Goal: Task Accomplishment & Management: Use online tool/utility

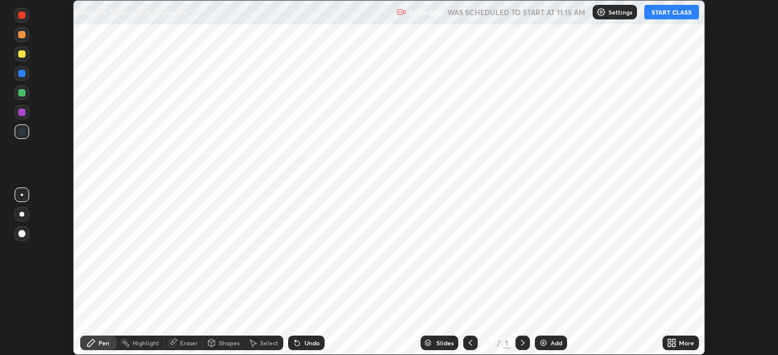
scroll to position [355, 778]
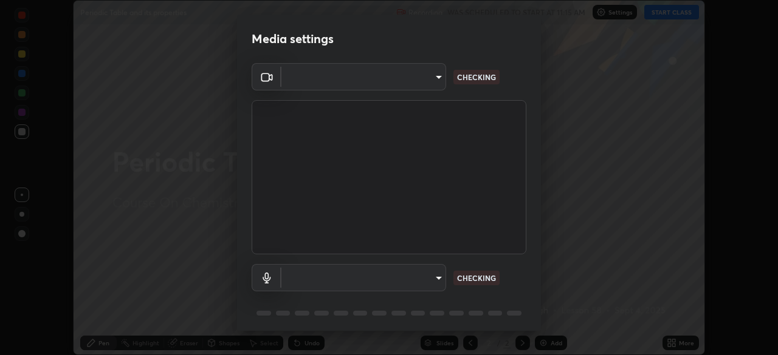
type input "749e0668deb15a5b4ed02f8be8c2450ea6d0e17749dddc72fd410e13731b58d9"
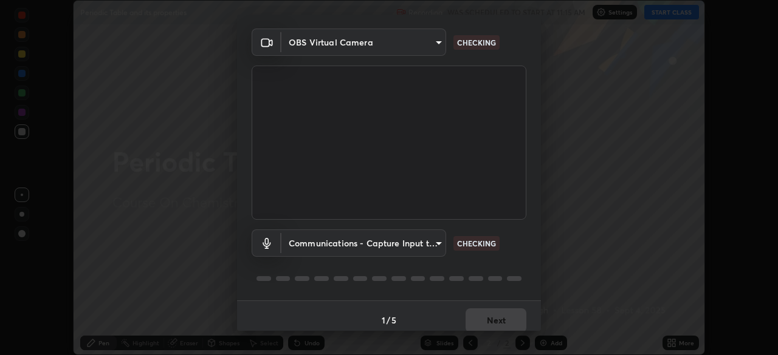
scroll to position [43, 0]
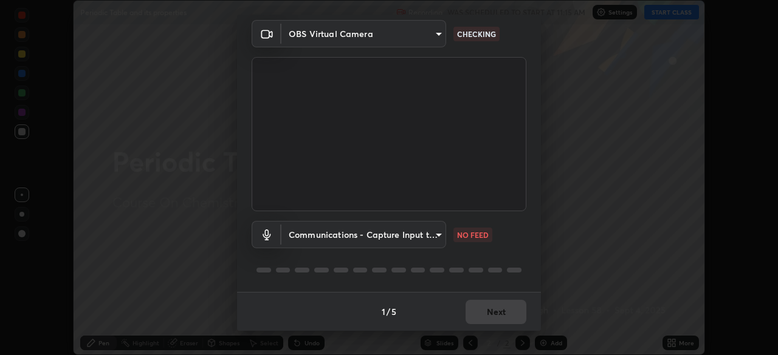
click at [429, 235] on body "Erase all Periodic Table and its properties Recording WAS SCHEDULED TO START AT…" at bounding box center [389, 177] width 778 height 355
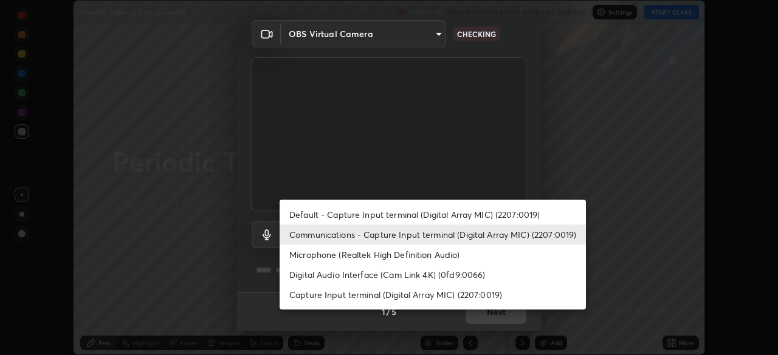
click at [443, 212] on li "Default - Capture Input terminal (Digital Array MIC) (2207:0019)" at bounding box center [432, 215] width 306 height 20
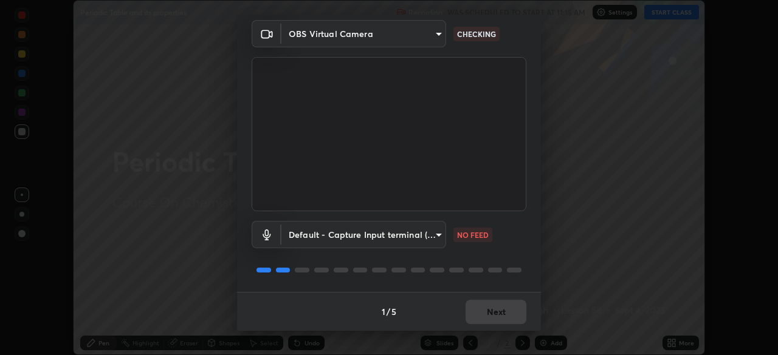
click at [436, 239] on body "Erase all Periodic Table and its properties Recording WAS SCHEDULED TO START AT…" at bounding box center [389, 177] width 778 height 355
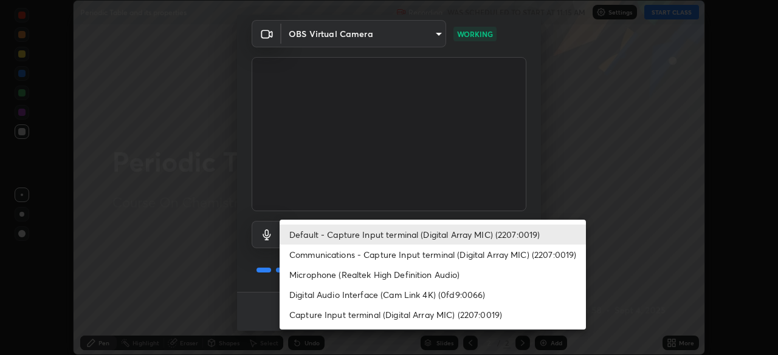
click at [438, 254] on li "Communications - Capture Input terminal (Digital Array MIC) (2207:0019)" at bounding box center [432, 255] width 306 height 20
type input "communications"
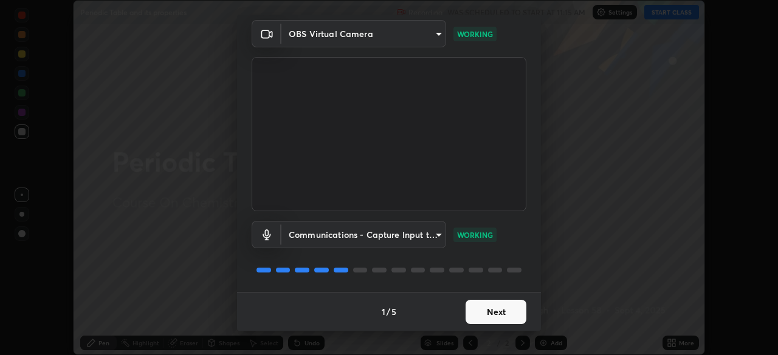
click at [499, 311] on button "Next" at bounding box center [495, 312] width 61 height 24
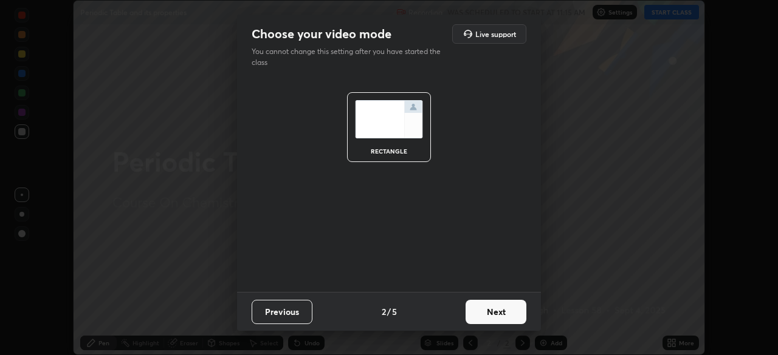
scroll to position [0, 0]
click at [504, 314] on button "Next" at bounding box center [495, 312] width 61 height 24
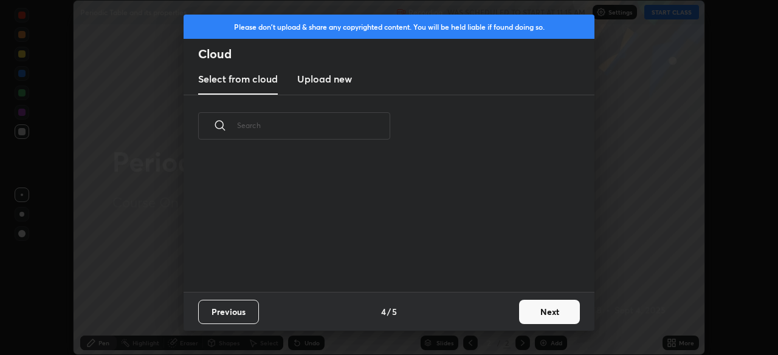
click at [508, 315] on div "Previous 4 / 5 Next" at bounding box center [388, 311] width 411 height 39
click at [528, 310] on button "Next" at bounding box center [549, 312] width 61 height 24
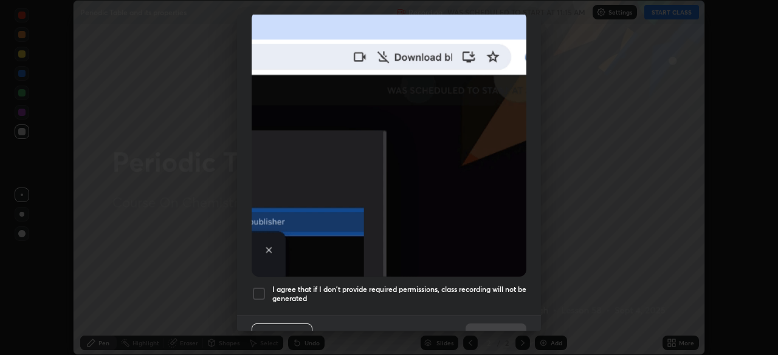
scroll to position [291, 0]
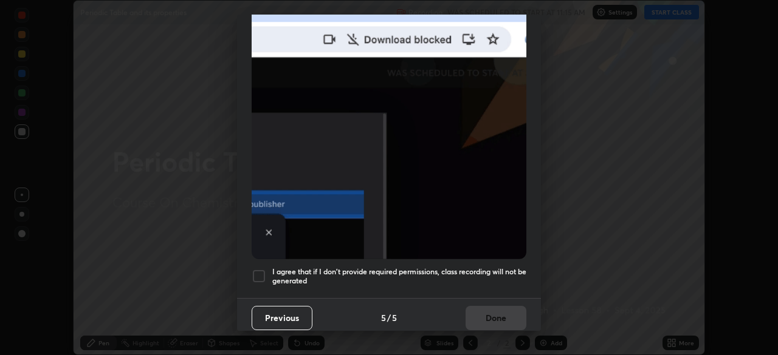
click at [493, 267] on h5 "I agree that if I don't provide required permissions, class recording will not …" at bounding box center [399, 276] width 254 height 19
click at [495, 312] on button "Done" at bounding box center [495, 318] width 61 height 24
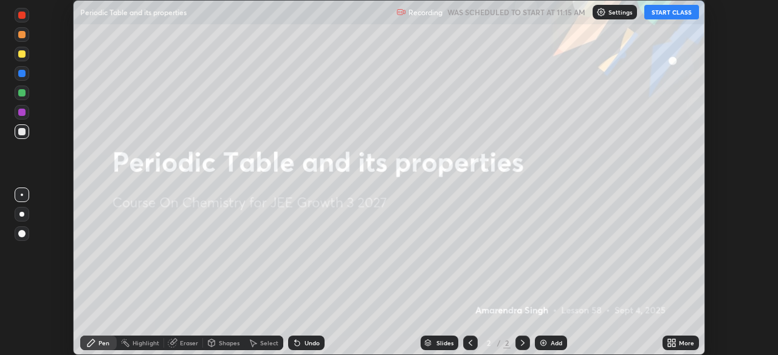
click at [682, 10] on button "START CLASS" at bounding box center [671, 12] width 55 height 15
click at [682, 340] on div "More" at bounding box center [686, 343] width 15 height 6
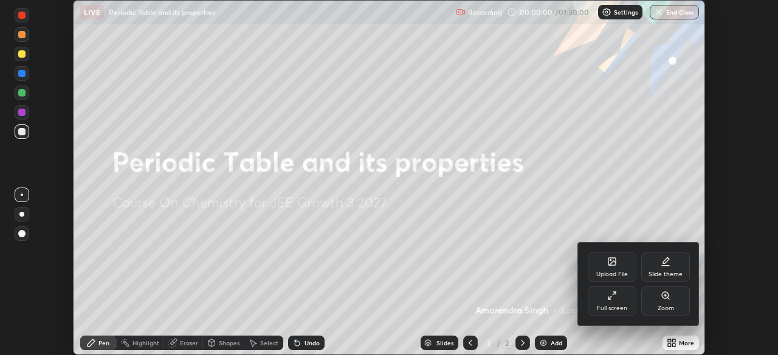
click at [621, 270] on div "Upload File" at bounding box center [611, 267] width 49 height 29
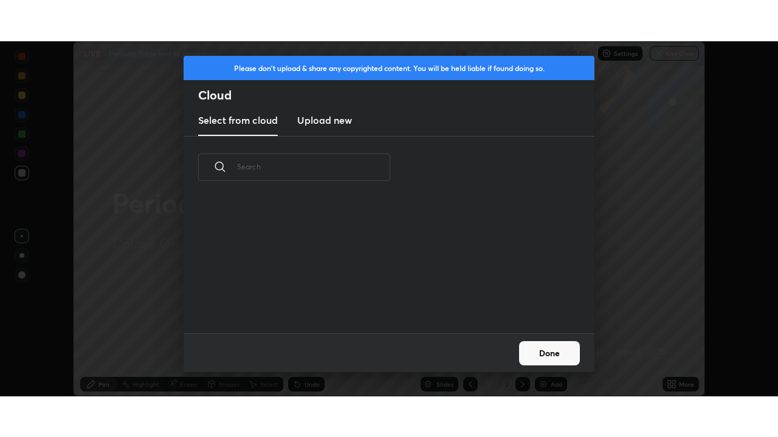
scroll to position [135, 390]
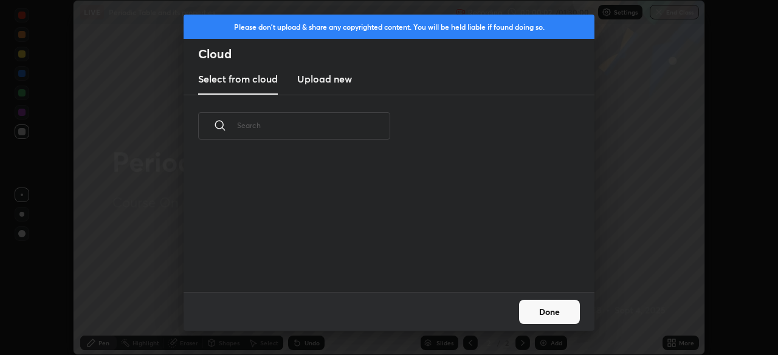
click at [346, 83] on h3 "Upload new" at bounding box center [324, 79] width 55 height 15
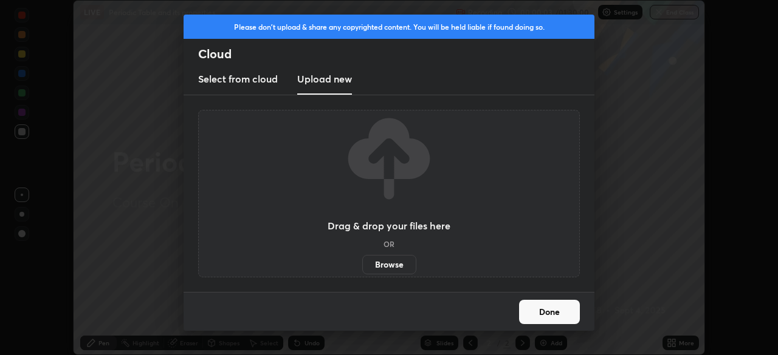
click at [383, 264] on label "Browse" at bounding box center [389, 264] width 54 height 19
click at [362, 264] on input "Browse" at bounding box center [362, 264] width 0 height 19
click at [402, 266] on label "Browse" at bounding box center [389, 264] width 54 height 19
click at [362, 266] on input "Browse" at bounding box center [362, 264] width 0 height 19
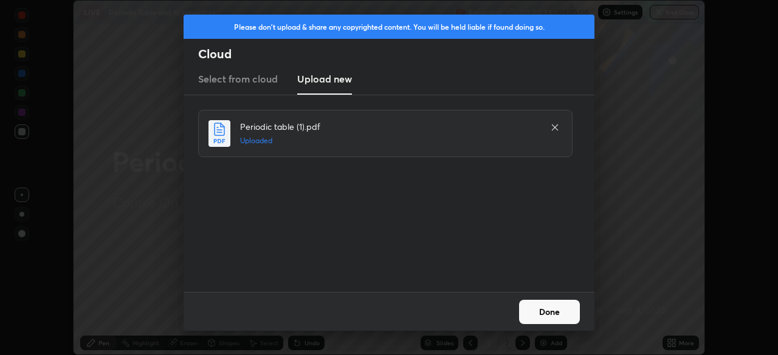
click at [561, 309] on button "Done" at bounding box center [549, 312] width 61 height 24
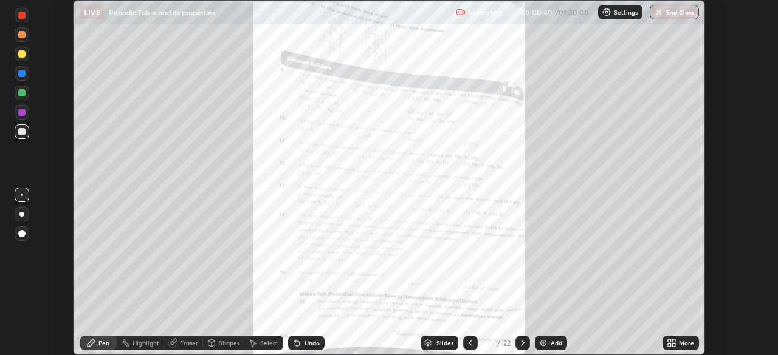
click at [669, 345] on icon at bounding box center [669, 345] width 3 height 3
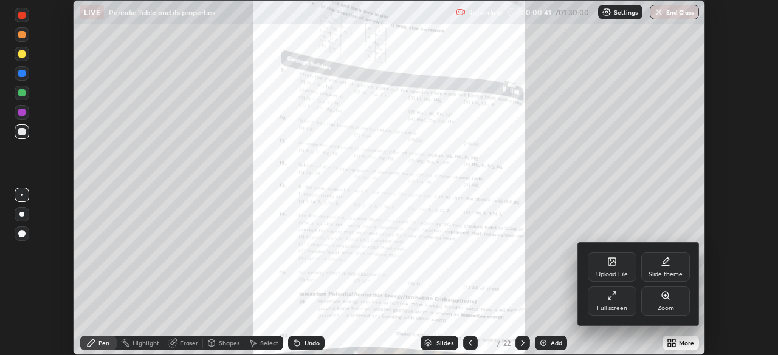
click at [620, 308] on div "Full screen" at bounding box center [612, 309] width 30 height 6
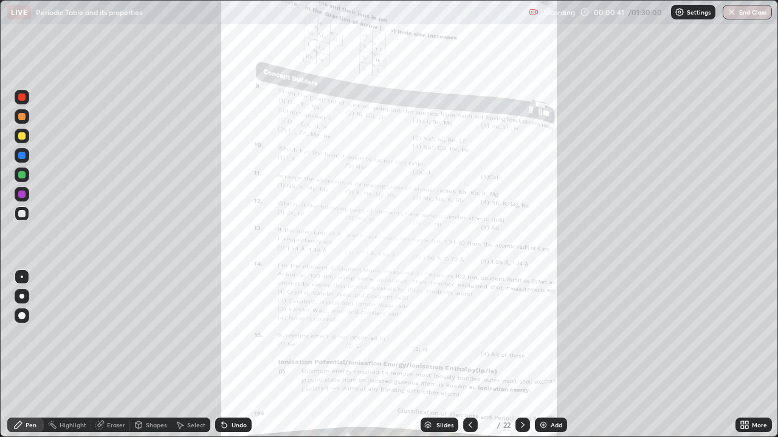
scroll to position [437, 778]
click at [521, 355] on icon at bounding box center [523, 425] width 10 height 10
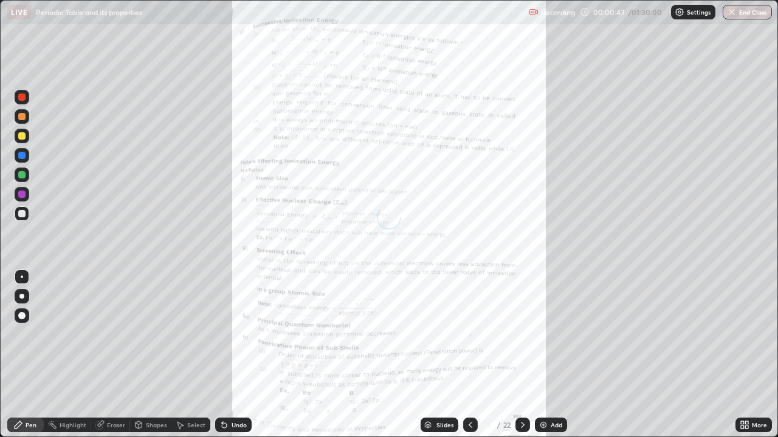
click at [522, 355] on icon at bounding box center [523, 425] width 10 height 10
click at [521, 355] on icon at bounding box center [523, 425] width 10 height 10
click at [520, 355] on icon at bounding box center [523, 425] width 10 height 10
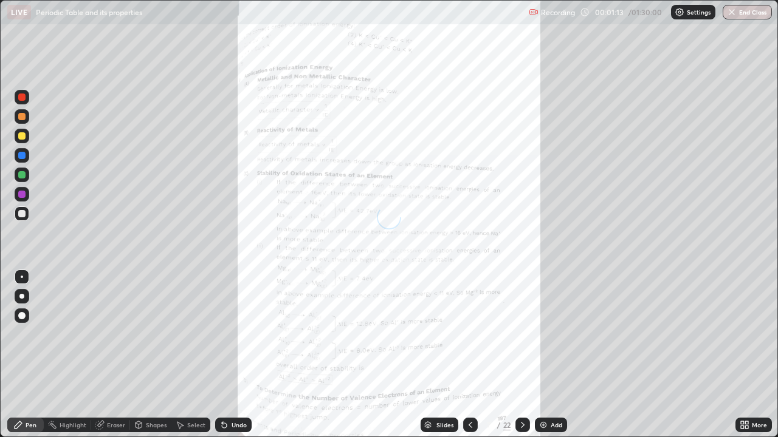
click at [522, 355] on icon at bounding box center [523, 425] width 10 height 10
click at [521, 355] on icon at bounding box center [523, 425] width 10 height 10
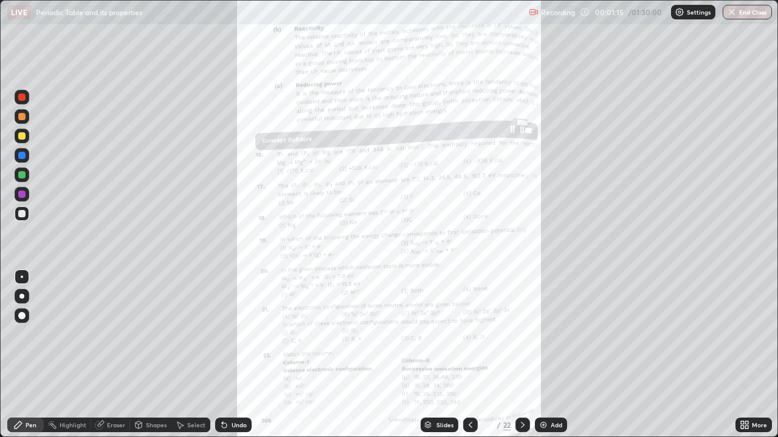
click at [444, 355] on div "Slides" at bounding box center [444, 425] width 17 height 6
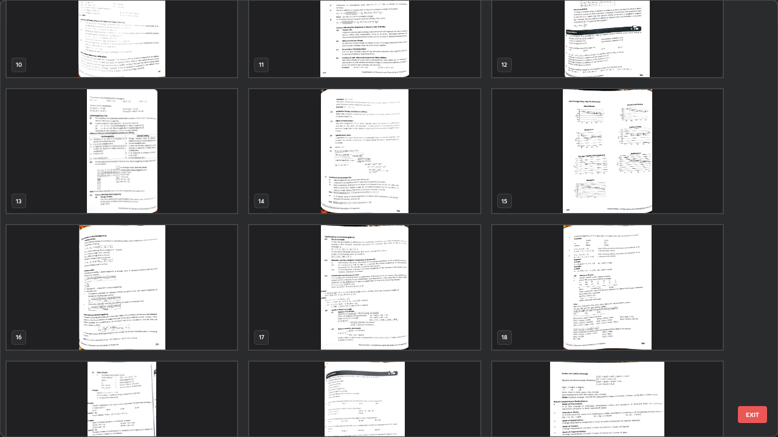
scroll to position [464, 0]
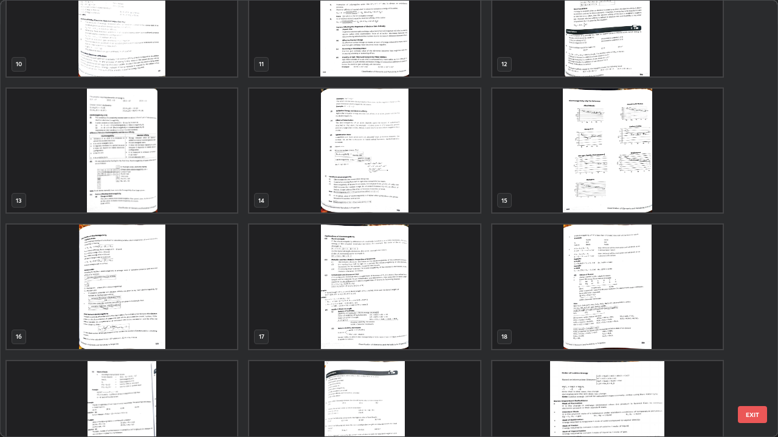
click at [132, 163] on img "grid" at bounding box center [122, 151] width 230 height 125
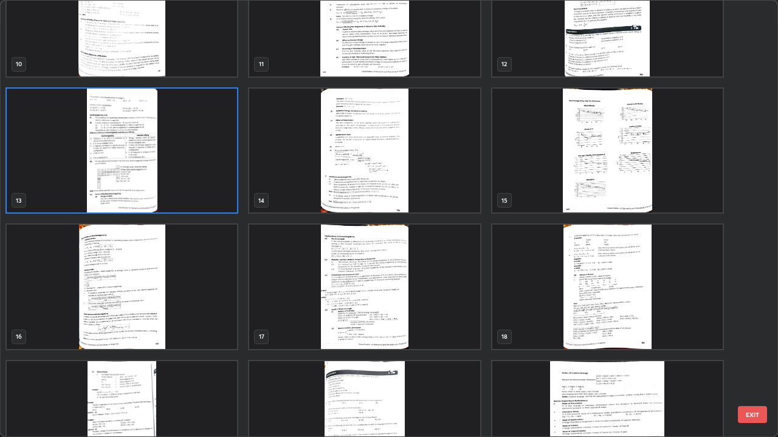
click at [135, 169] on img "grid" at bounding box center [122, 151] width 230 height 125
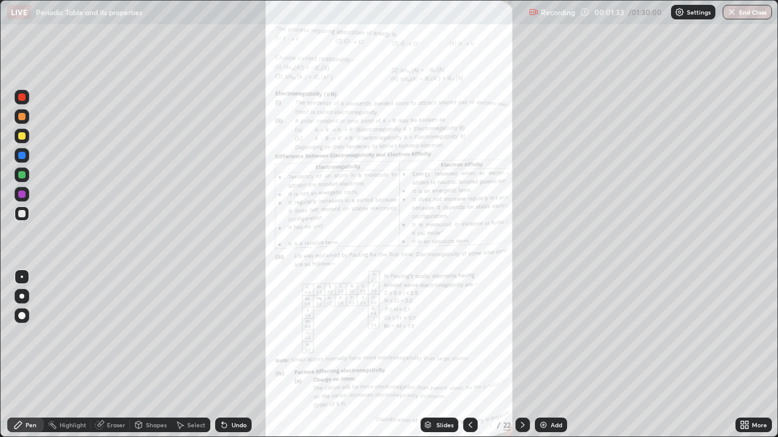
click at [134, 168] on img "grid" at bounding box center [122, 151] width 230 height 125
click at [754, 355] on div "More" at bounding box center [758, 425] width 15 height 6
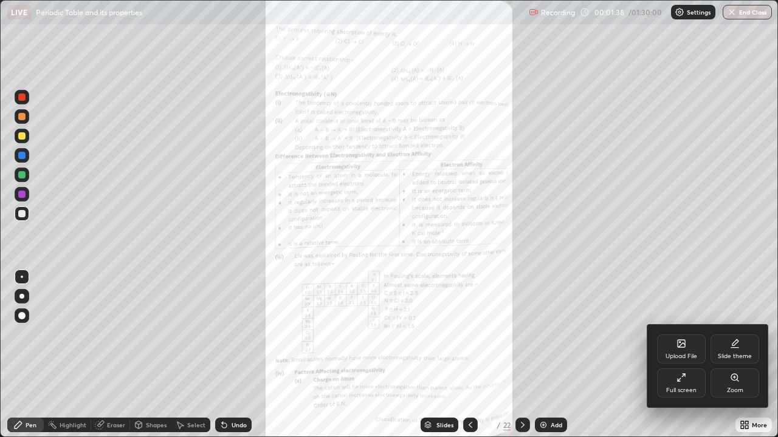
click at [682, 250] on div at bounding box center [389, 218] width 778 height 437
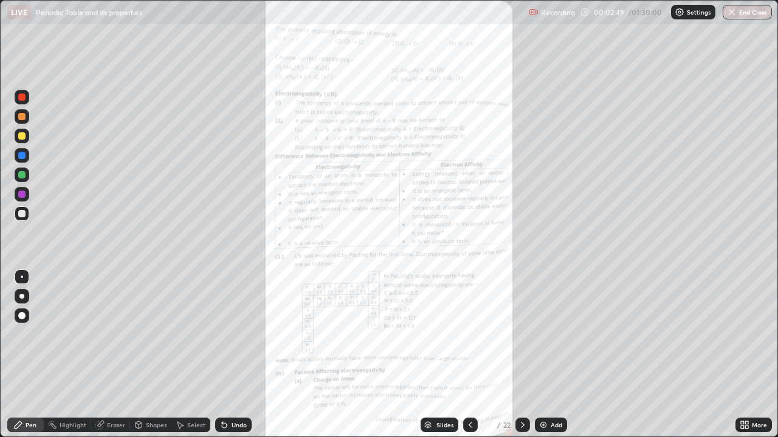
click at [519, 355] on icon at bounding box center [523, 425] width 10 height 10
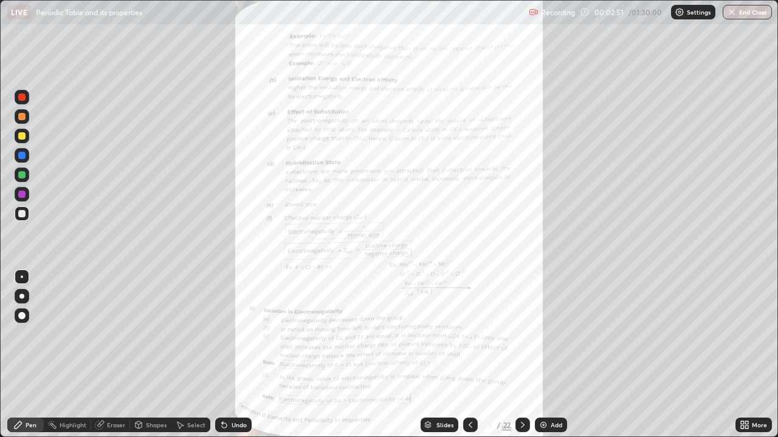
click at [521, 355] on icon at bounding box center [523, 425] width 10 height 10
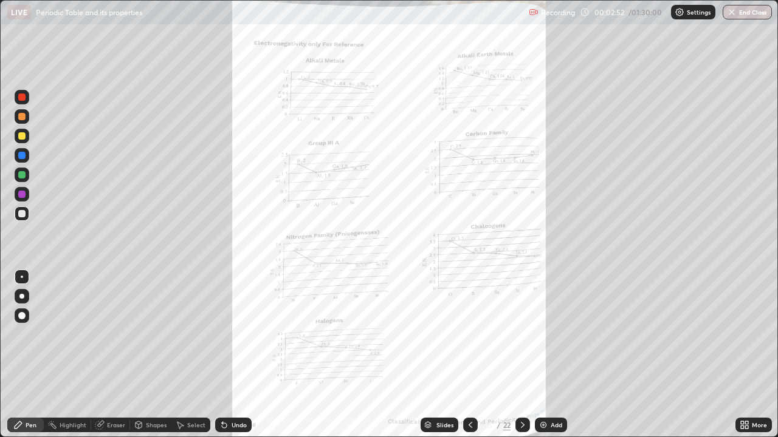
click at [521, 355] on icon at bounding box center [523, 425] width 10 height 10
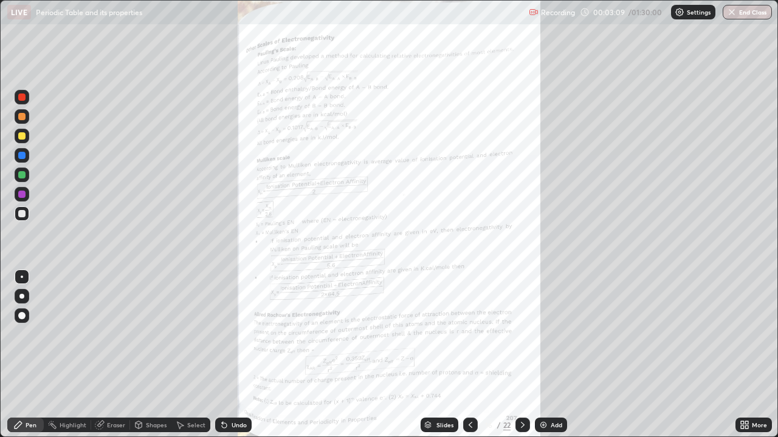
click at [746, 355] on icon at bounding box center [746, 427] width 3 height 3
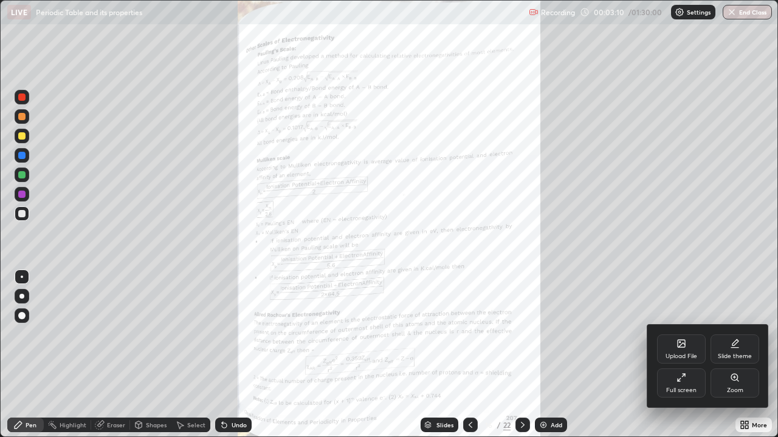
click at [733, 355] on icon at bounding box center [734, 377] width 7 height 7
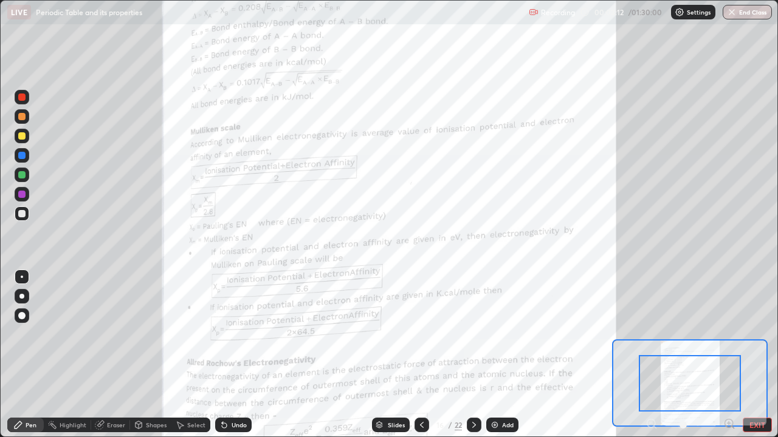
click at [728, 355] on icon at bounding box center [728, 423] width 3 height 0
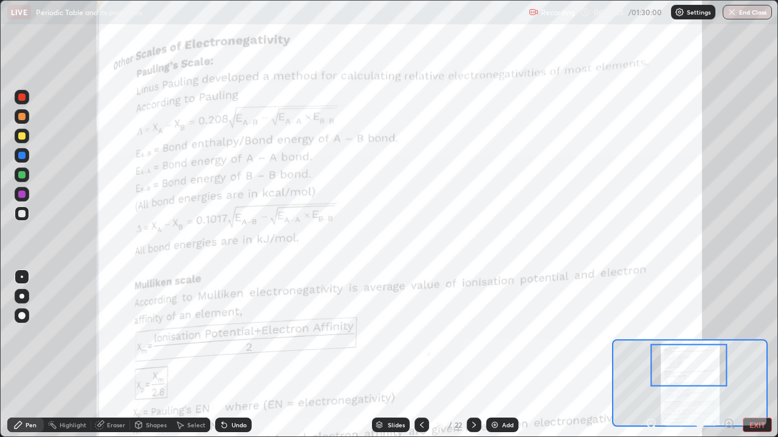
click at [24, 195] on div at bounding box center [21, 194] width 7 height 7
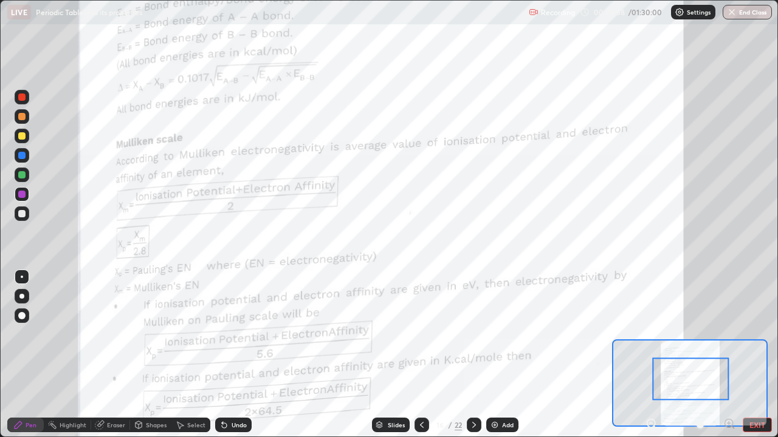
click at [21, 155] on div at bounding box center [21, 155] width 7 height 7
click at [109, 355] on div "Eraser" at bounding box center [110, 425] width 39 height 15
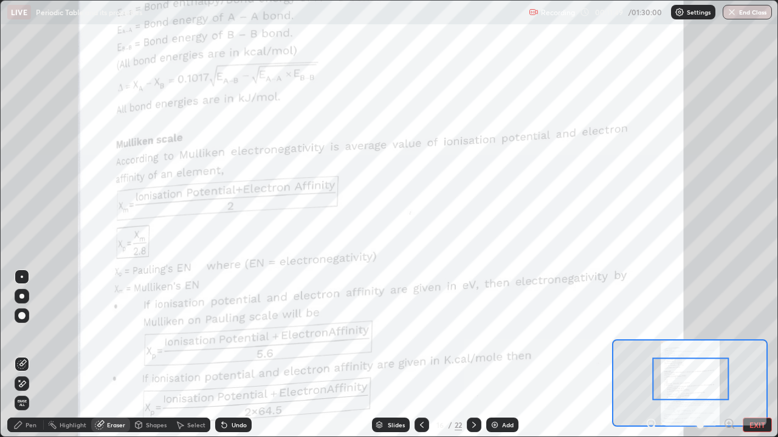
click at [21, 355] on span "Erase all" at bounding box center [21, 403] width 13 height 7
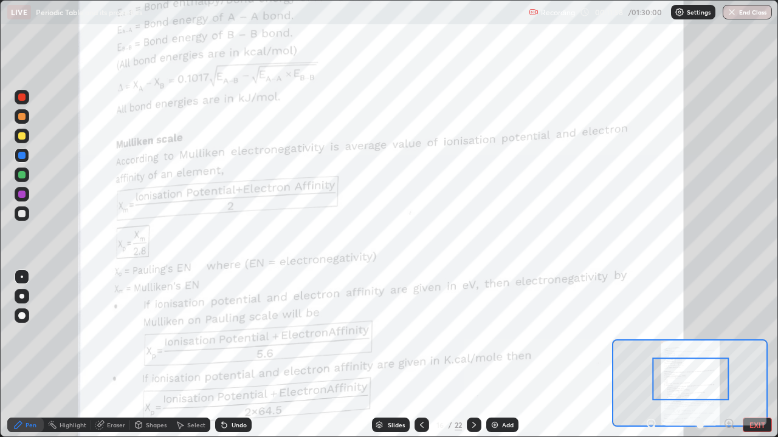
click at [22, 214] on div at bounding box center [21, 213] width 7 height 7
click at [26, 139] on div at bounding box center [22, 136] width 15 height 15
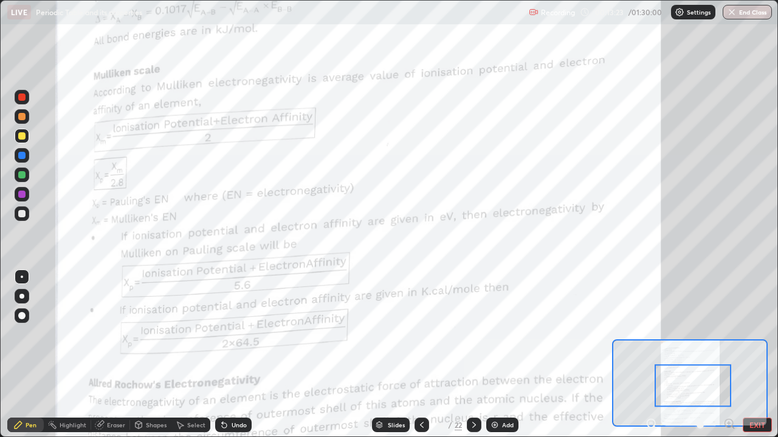
click at [21, 194] on div at bounding box center [21, 194] width 7 height 7
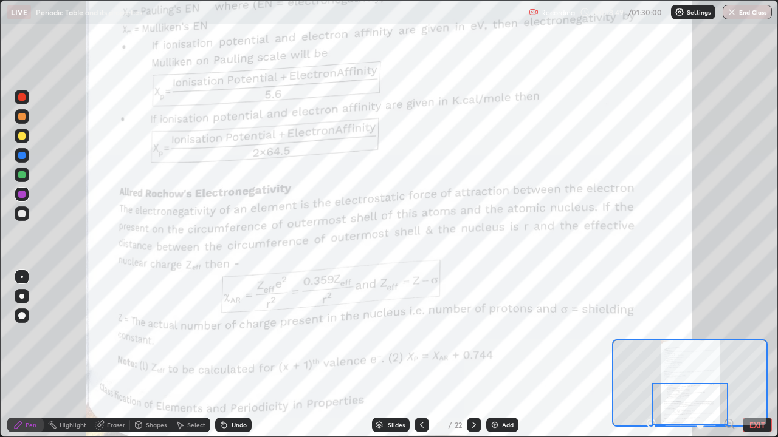
click at [473, 355] on icon at bounding box center [474, 425] width 10 height 10
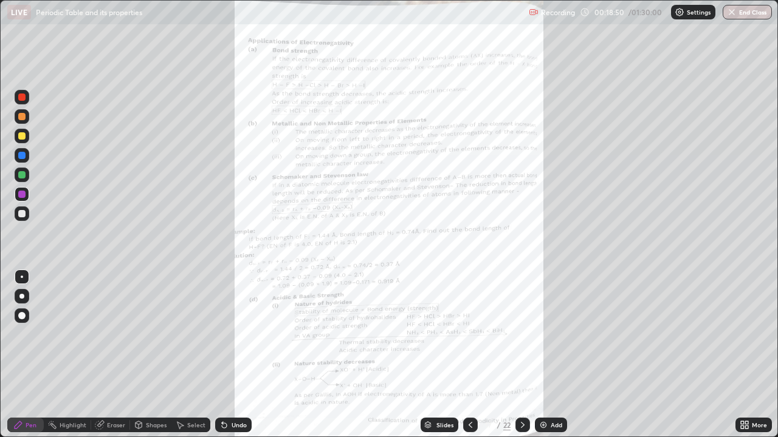
click at [469, 355] on icon at bounding box center [470, 425] width 10 height 10
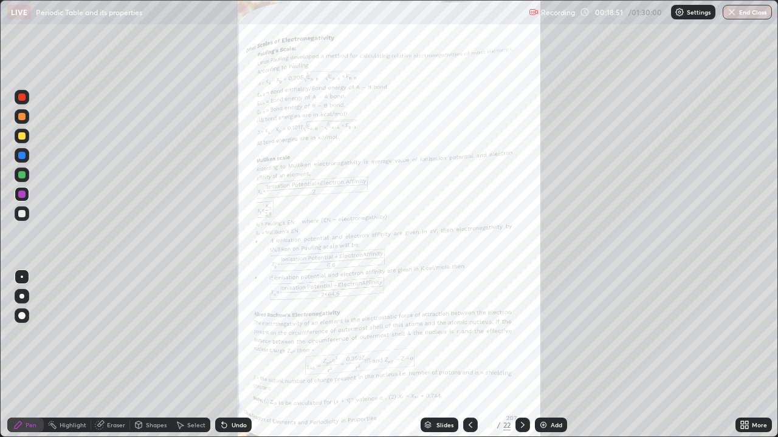
click at [547, 355] on div "Add" at bounding box center [551, 425] width 32 height 15
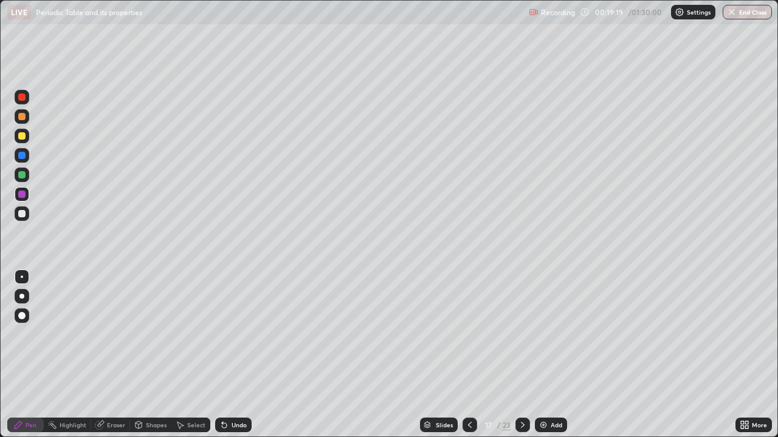
click at [24, 213] on div at bounding box center [21, 213] width 7 height 7
click at [468, 355] on icon at bounding box center [470, 425] width 10 height 10
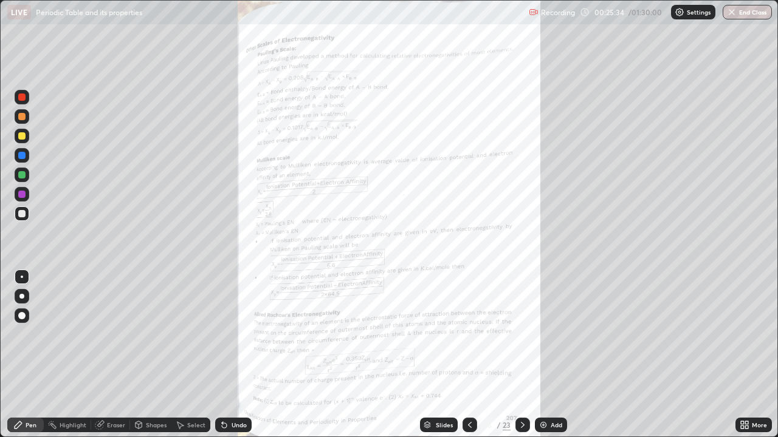
click at [469, 355] on icon at bounding box center [470, 425] width 10 height 10
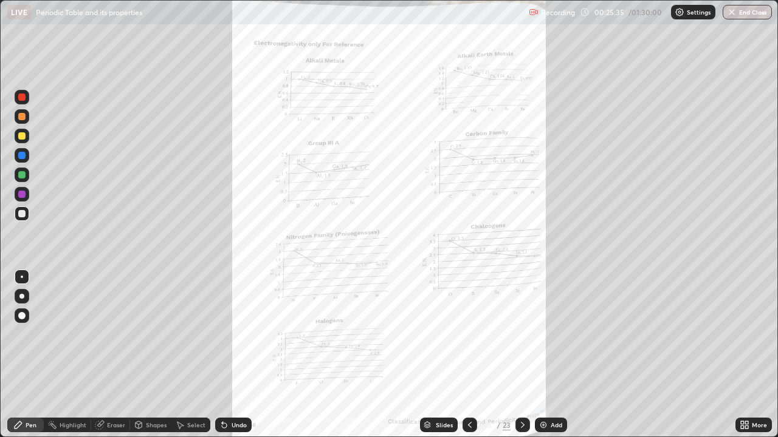
click at [470, 355] on icon at bounding box center [470, 425] width 10 height 10
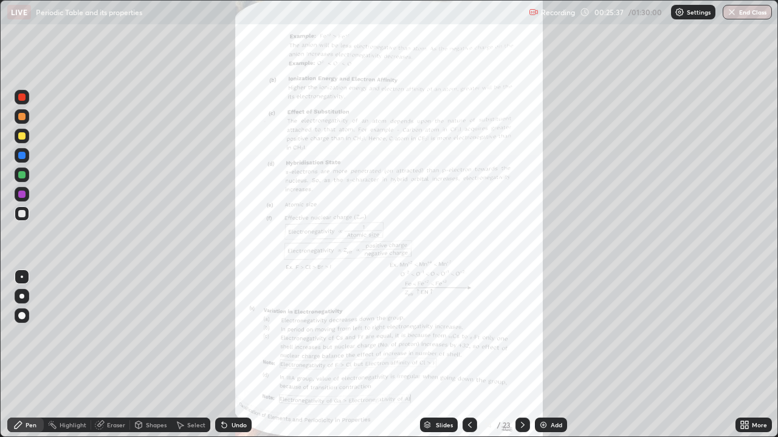
click at [469, 355] on icon at bounding box center [470, 425] width 10 height 10
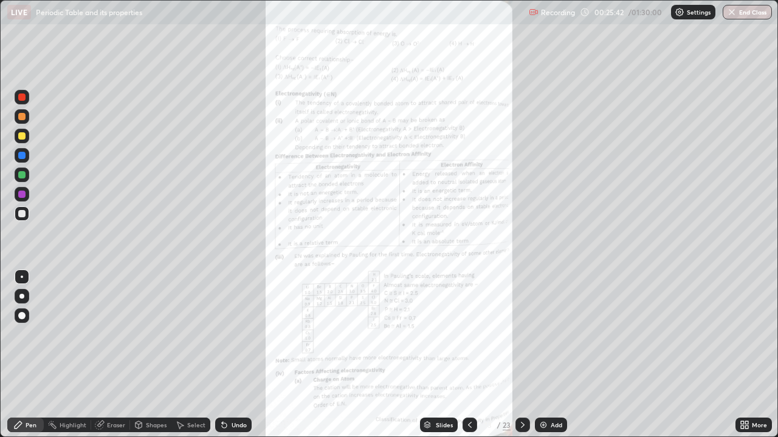
click at [24, 213] on div at bounding box center [21, 213] width 7 height 7
click at [26, 194] on div at bounding box center [22, 194] width 15 height 15
click at [23, 100] on div at bounding box center [21, 97] width 7 height 7
click at [245, 324] on button "Undo" at bounding box center [242, 330] width 35 height 15
click at [521, 355] on icon at bounding box center [523, 425] width 10 height 10
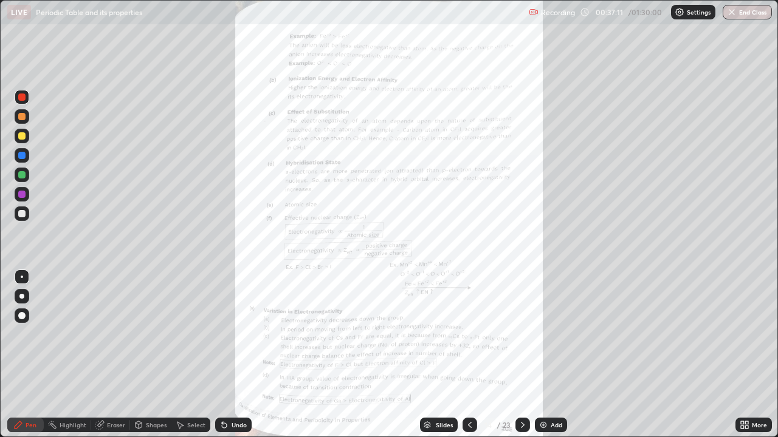
click at [521, 355] on icon at bounding box center [523, 425] width 10 height 10
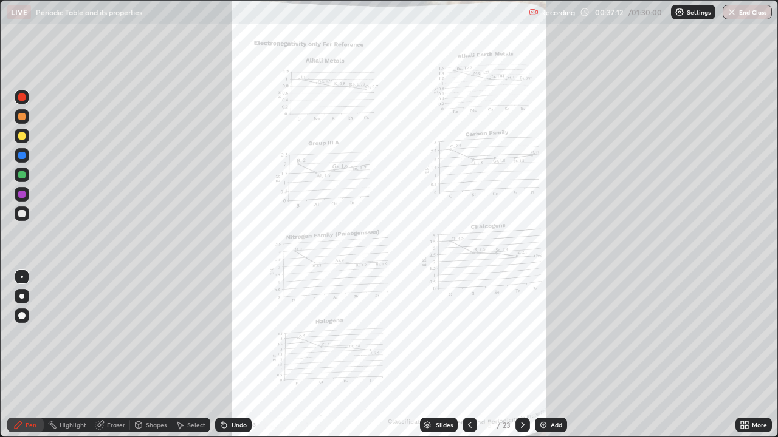
click at [521, 355] on icon at bounding box center [523, 425] width 10 height 10
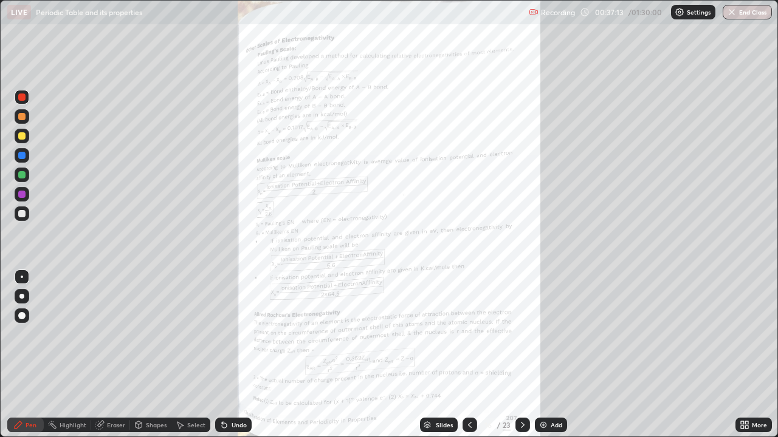
click at [521, 355] on icon at bounding box center [523, 425] width 10 height 10
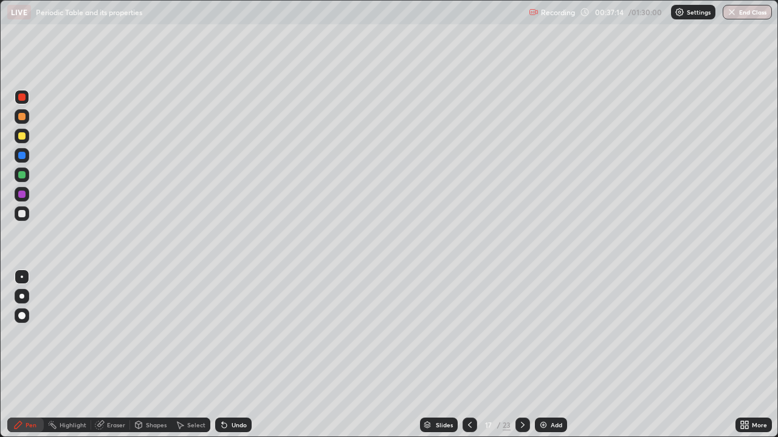
click at [521, 355] on icon at bounding box center [523, 425] width 10 height 10
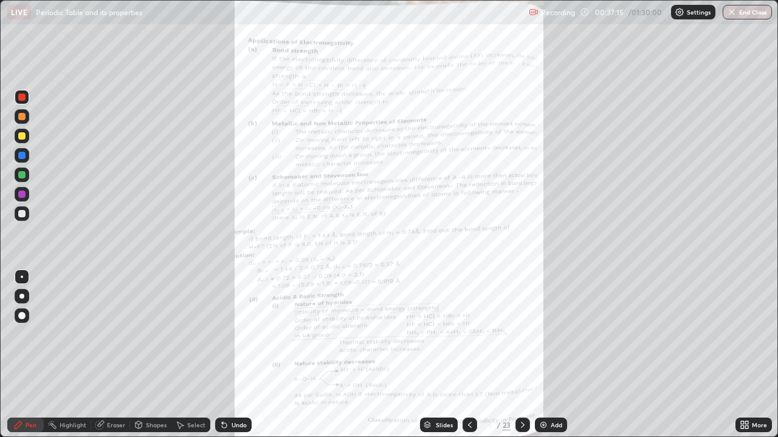
click at [522, 355] on icon at bounding box center [523, 425] width 10 height 10
click at [231, 355] on div "Undo" at bounding box center [233, 425] width 36 height 15
click at [235, 355] on div "Undo" at bounding box center [233, 425] width 36 height 15
click at [242, 355] on div "Undo" at bounding box center [238, 425] width 15 height 6
click at [107, 355] on div "Eraser" at bounding box center [116, 425] width 18 height 6
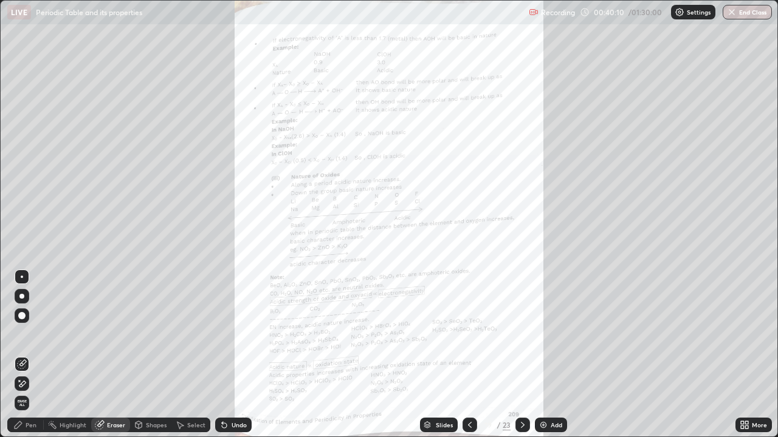
click at [18, 355] on icon at bounding box center [18, 425] width 7 height 7
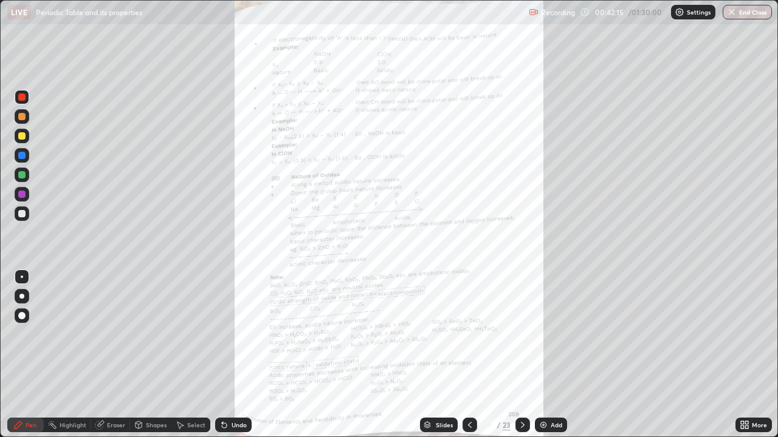
click at [16, 216] on div at bounding box center [22, 214] width 15 height 15
click at [21, 195] on div at bounding box center [21, 194] width 7 height 7
click at [20, 179] on div at bounding box center [22, 175] width 15 height 15
click at [544, 355] on img at bounding box center [543, 425] width 10 height 10
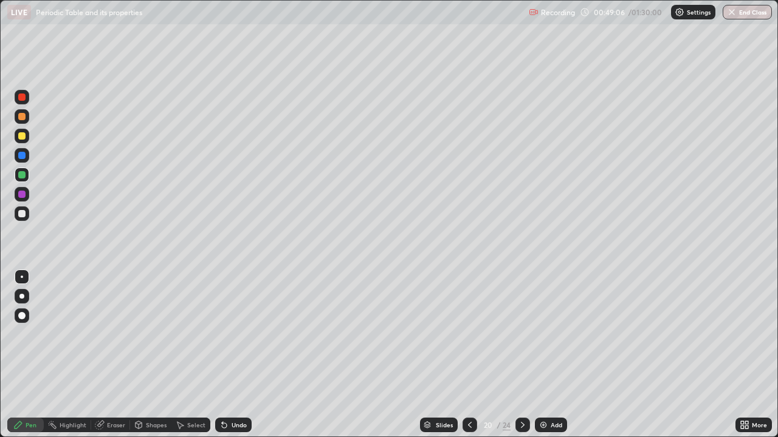
click at [22, 137] on div at bounding box center [21, 135] width 7 height 7
click at [236, 355] on div "Undo" at bounding box center [233, 425] width 36 height 15
click at [237, 355] on div "Undo" at bounding box center [233, 425] width 36 height 15
click at [239, 355] on div "Undo" at bounding box center [230, 425] width 41 height 24
click at [238, 355] on div "Undo" at bounding box center [230, 425] width 41 height 24
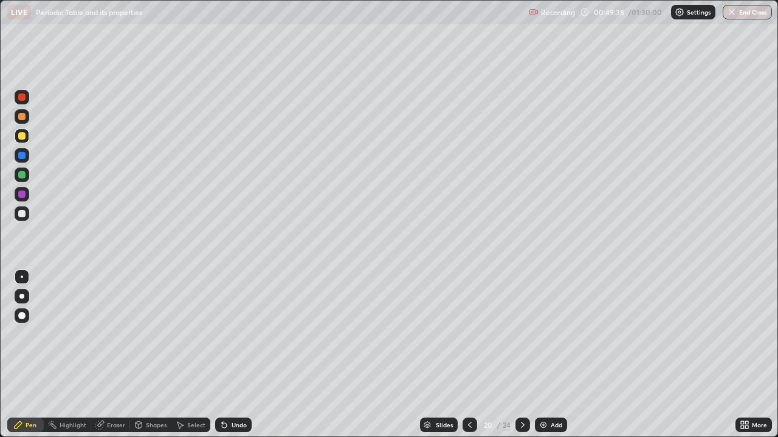
click at [238, 355] on div "Undo" at bounding box center [230, 425] width 41 height 24
click at [238, 355] on div "Undo" at bounding box center [238, 425] width 15 height 6
click at [235, 355] on div "Undo" at bounding box center [238, 425] width 15 height 6
click at [233, 355] on div "Undo" at bounding box center [238, 425] width 15 height 6
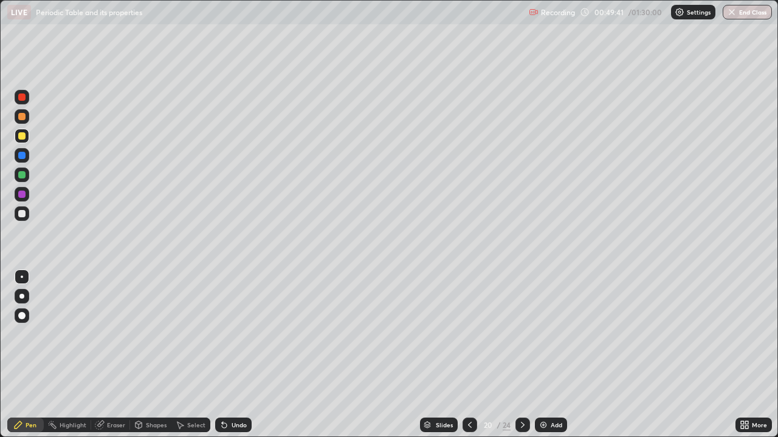
click at [232, 355] on div "Undo" at bounding box center [238, 425] width 15 height 6
click at [507, 355] on div "24" at bounding box center [506, 425] width 8 height 11
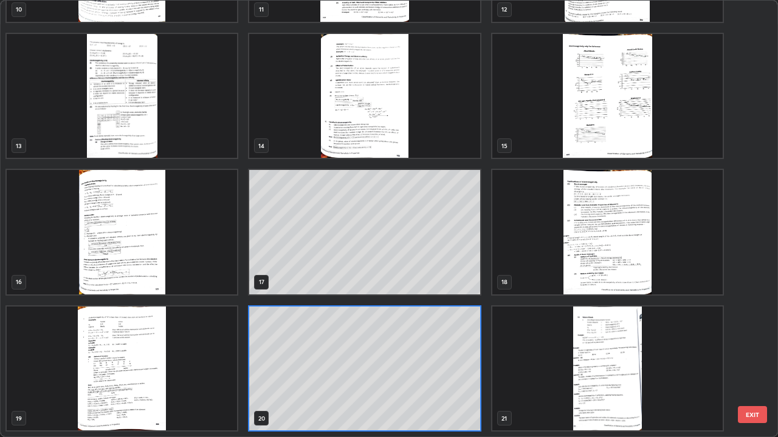
scroll to position [433, 770]
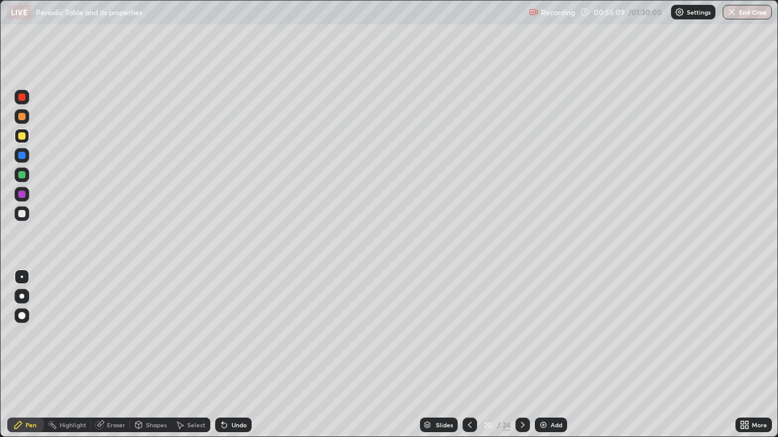
click at [552, 355] on div "Add" at bounding box center [556, 425] width 12 height 6
click at [27, 217] on div at bounding box center [22, 214] width 15 height 15
click at [470, 355] on icon at bounding box center [470, 425] width 10 height 10
click at [468, 355] on icon at bounding box center [470, 425] width 10 height 10
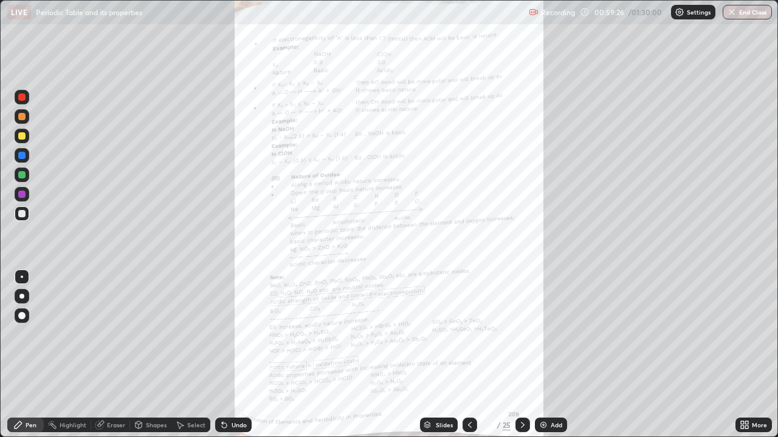
click at [521, 355] on icon at bounding box center [523, 425] width 10 height 10
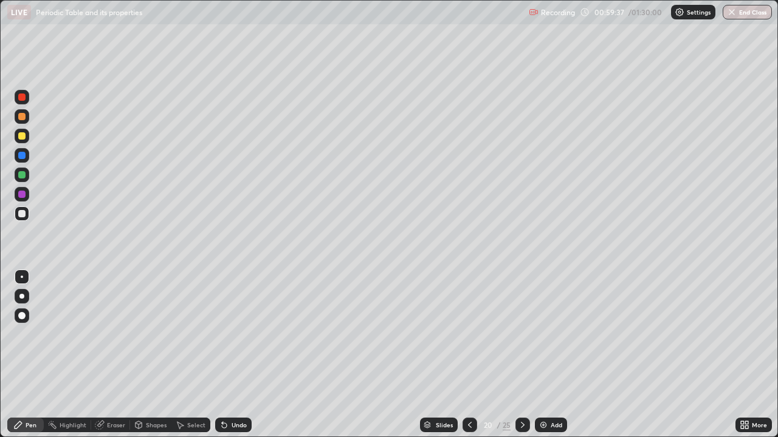
click at [468, 355] on icon at bounding box center [470, 425] width 10 height 10
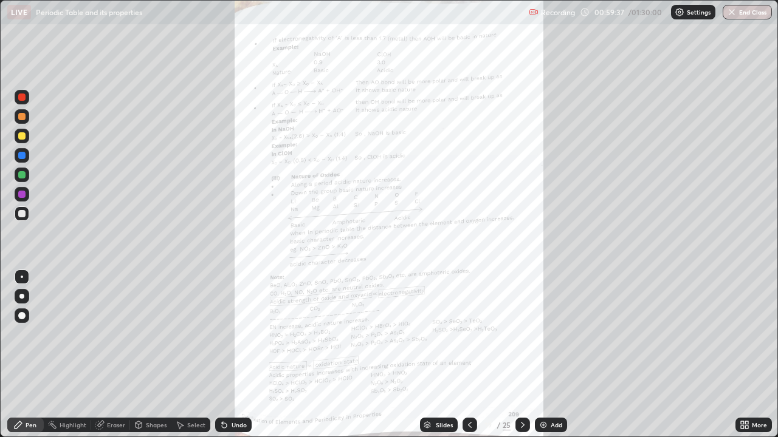
click at [469, 355] on icon at bounding box center [470, 425] width 10 height 10
click at [468, 355] on icon at bounding box center [470, 425] width 4 height 6
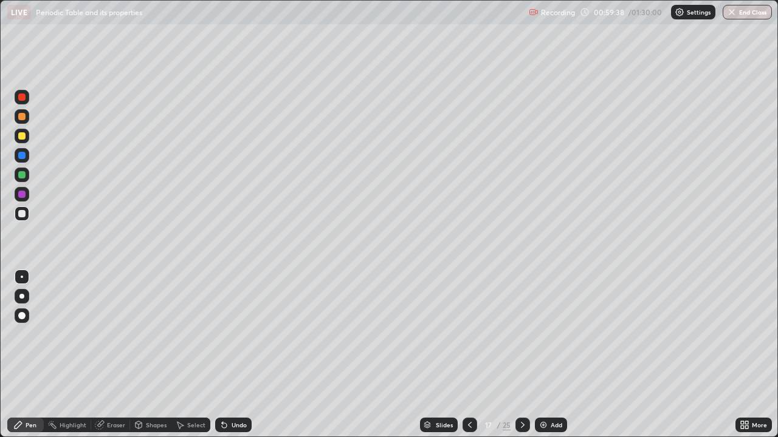
click at [521, 355] on icon at bounding box center [523, 425] width 10 height 10
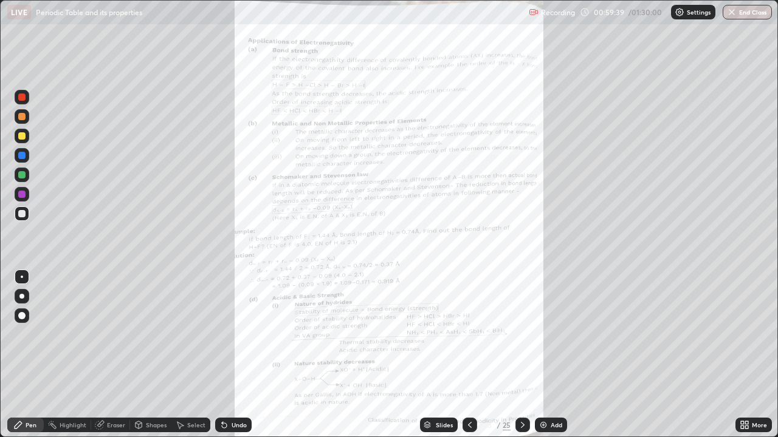
click at [521, 355] on icon at bounding box center [523, 425] width 10 height 10
click at [522, 355] on icon at bounding box center [523, 425] width 4 height 6
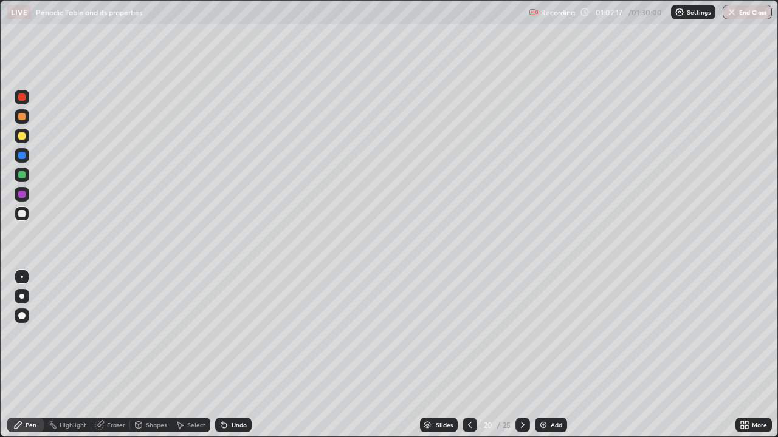
click at [470, 355] on icon at bounding box center [470, 425] width 10 height 10
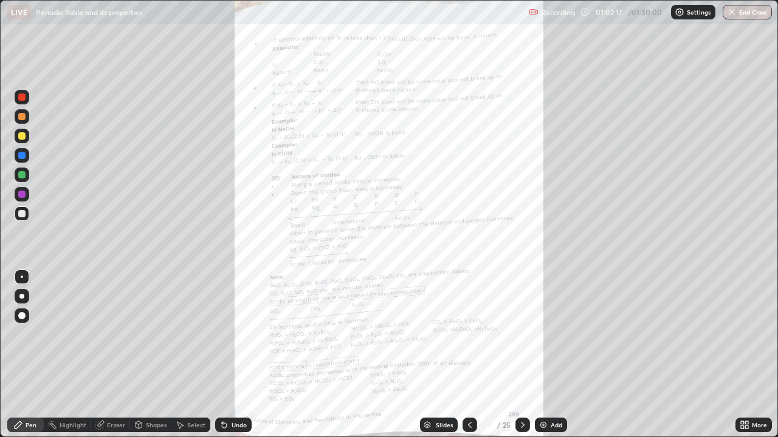
click at [468, 355] on icon at bounding box center [470, 425] width 10 height 10
click at [527, 355] on div at bounding box center [522, 425] width 15 height 15
click at [103, 355] on icon at bounding box center [100, 425] width 10 height 10
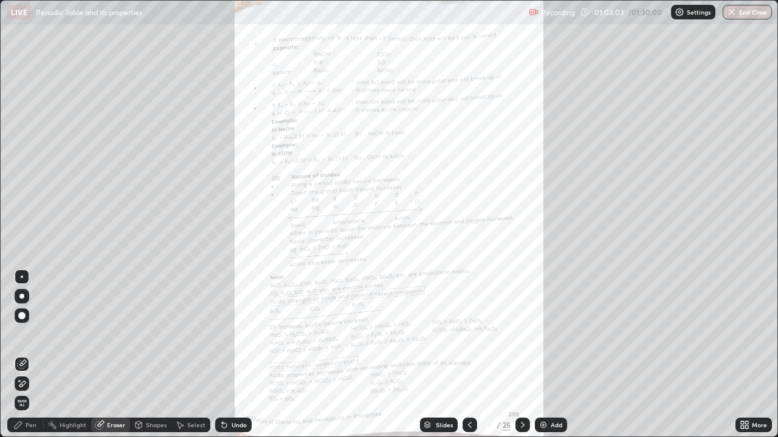
click at [19, 355] on span "Erase all" at bounding box center [21, 403] width 13 height 7
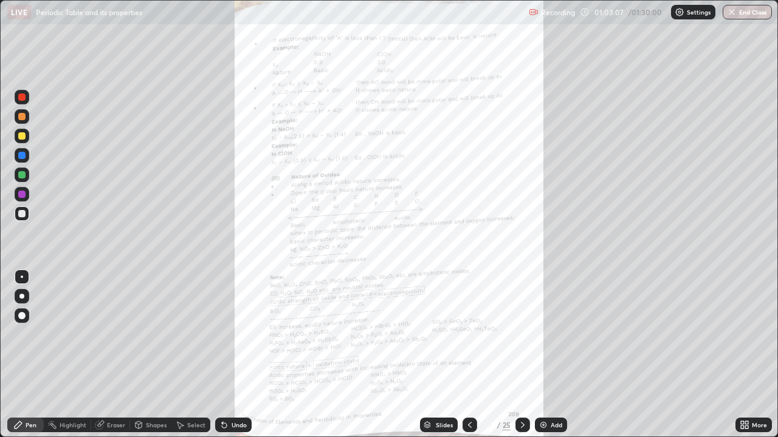
click at [21, 196] on div at bounding box center [21, 194] width 7 height 7
click at [745, 355] on icon at bounding box center [746, 427] width 3 height 3
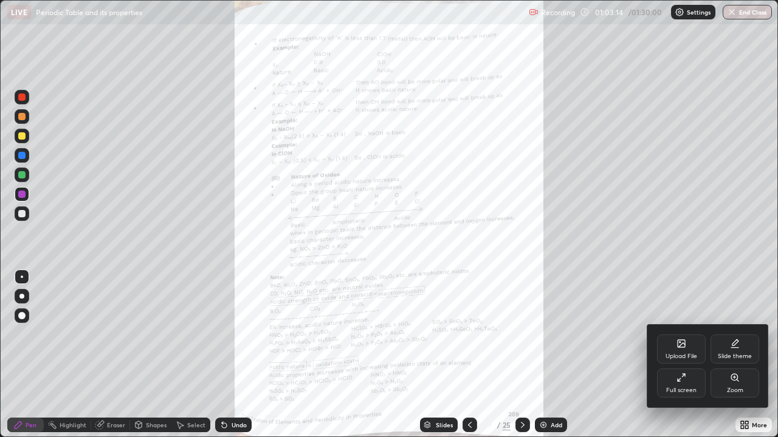
click at [738, 355] on div "Zoom" at bounding box center [735, 391] width 16 height 6
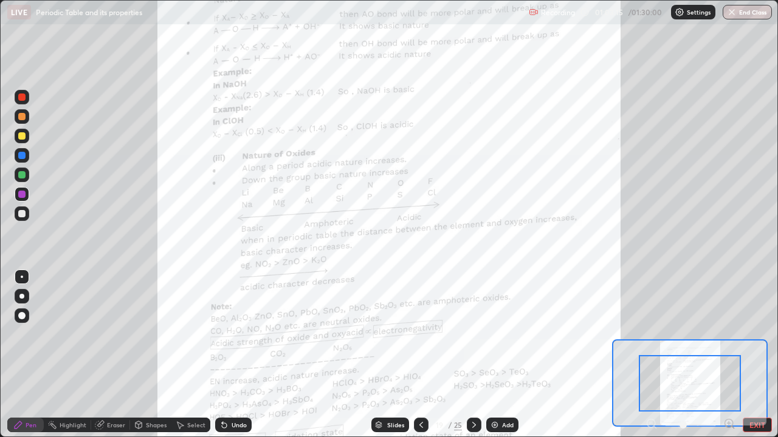
click at [728, 355] on icon at bounding box center [728, 423] width 3 height 0
click at [731, 355] on icon at bounding box center [729, 424] width 12 height 12
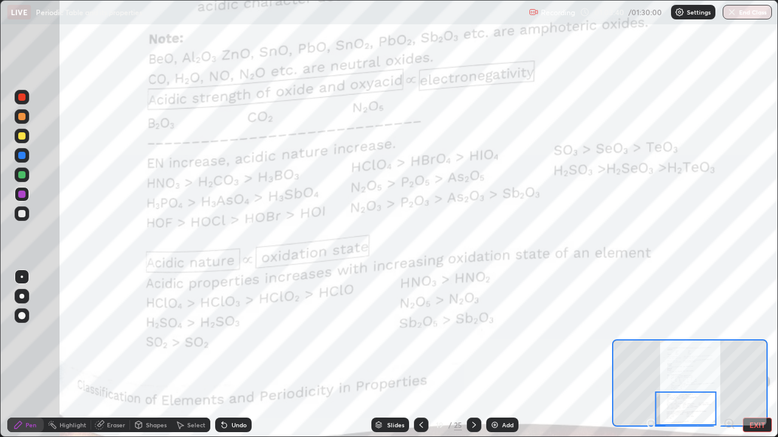
click at [474, 355] on icon at bounding box center [474, 425] width 4 height 6
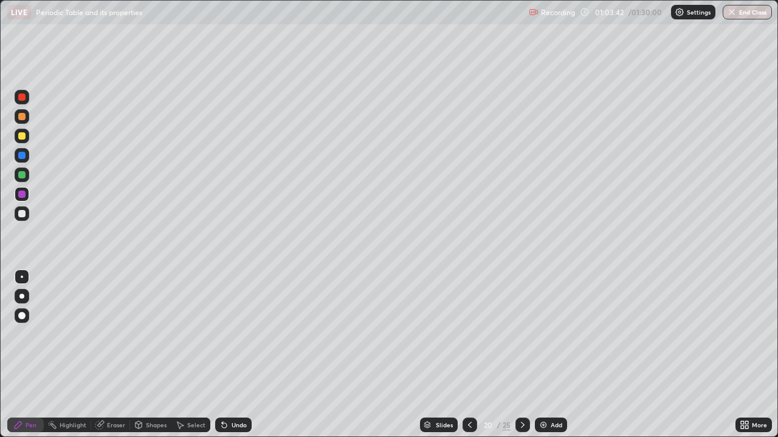
click at [516, 355] on div at bounding box center [522, 425] width 15 height 15
click at [522, 355] on icon at bounding box center [523, 425] width 4 height 6
click at [519, 355] on icon at bounding box center [523, 425] width 10 height 10
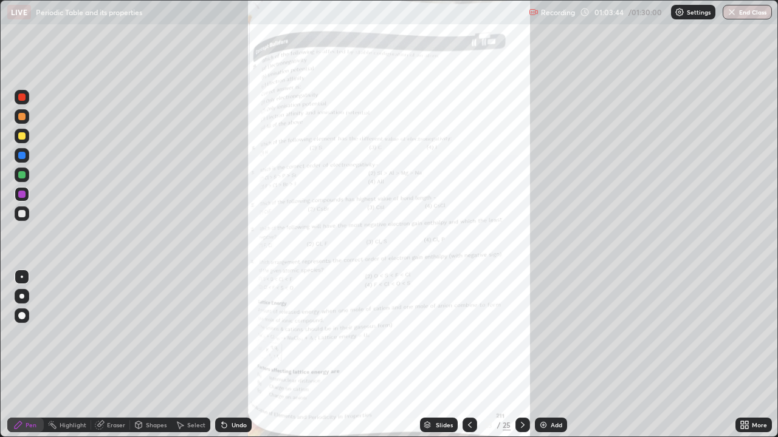
click at [470, 355] on icon at bounding box center [470, 425] width 10 height 10
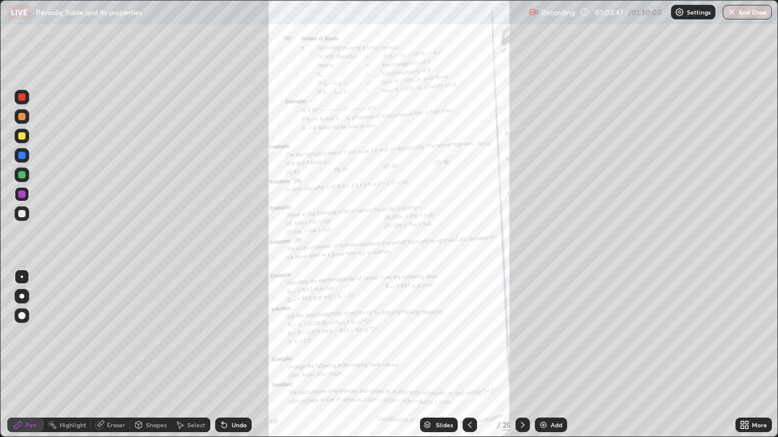
click at [523, 355] on icon at bounding box center [523, 425] width 10 height 10
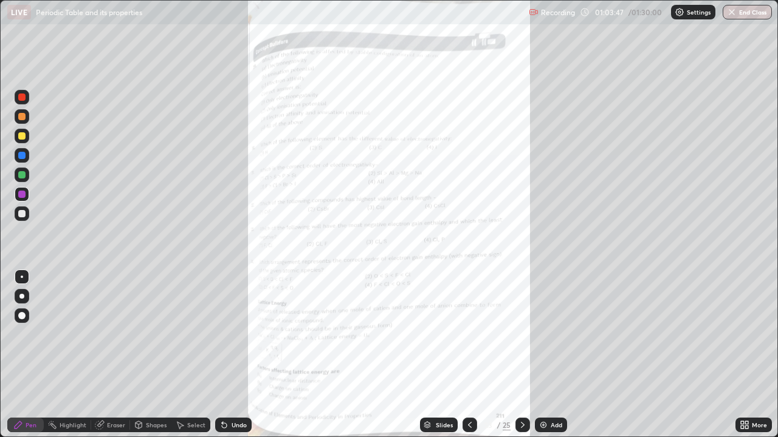
click at [521, 355] on icon at bounding box center [523, 425] width 10 height 10
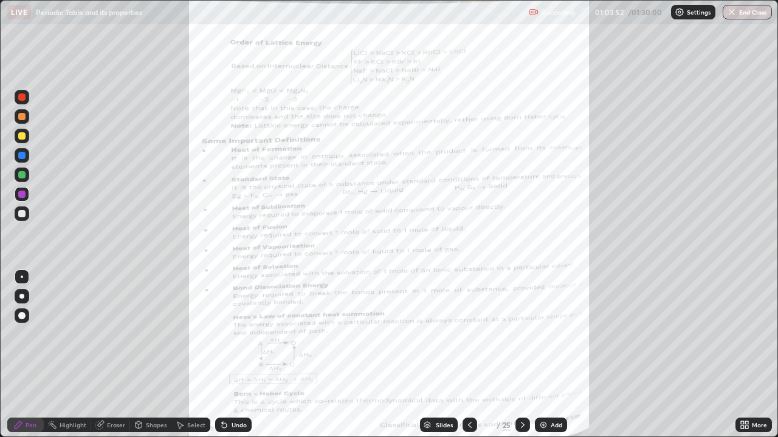
click at [468, 355] on icon at bounding box center [470, 425] width 10 height 10
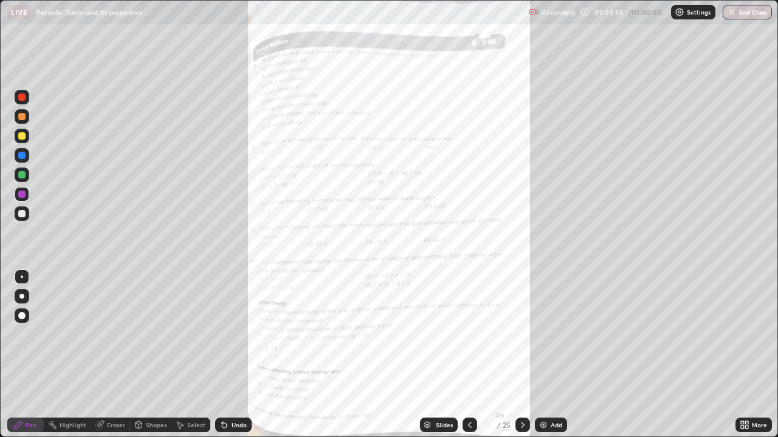
click at [522, 355] on icon at bounding box center [523, 425] width 4 height 6
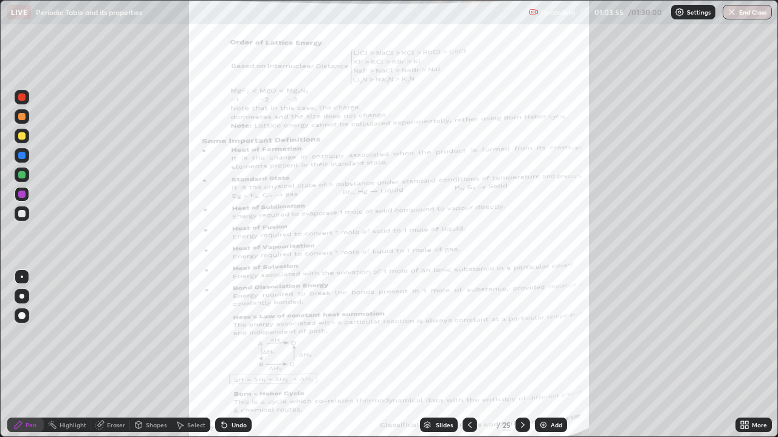
click at [521, 355] on icon at bounding box center [523, 425] width 10 height 10
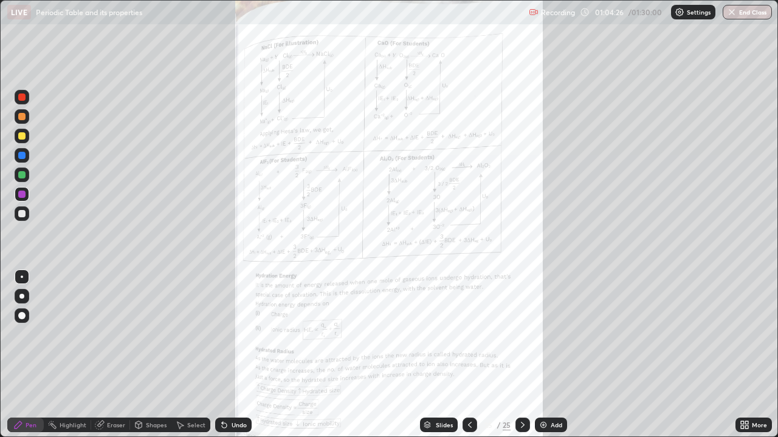
click at [468, 355] on icon at bounding box center [470, 425] width 10 height 10
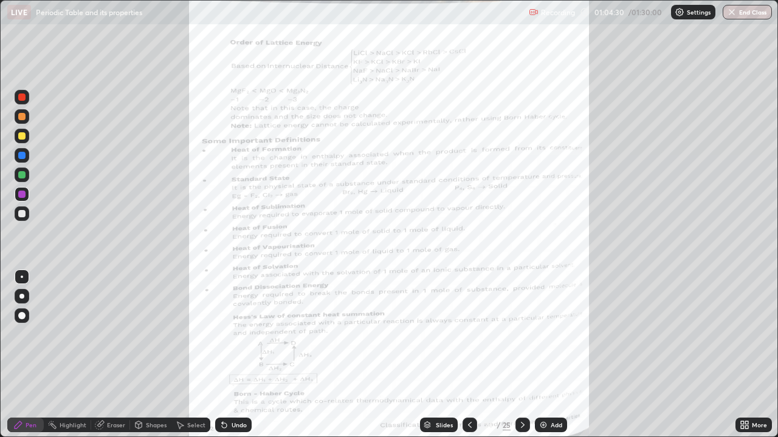
click at [520, 355] on icon at bounding box center [523, 425] width 10 height 10
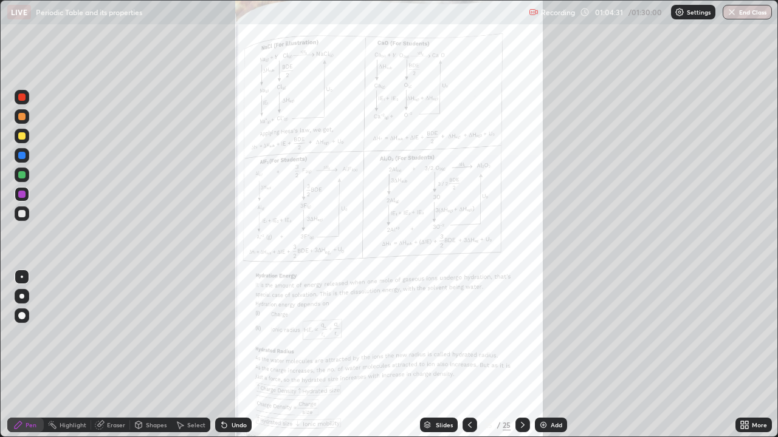
click at [521, 355] on icon at bounding box center [523, 425] width 10 height 10
click at [521, 355] on icon at bounding box center [523, 425] width 4 height 6
click at [521, 355] on icon at bounding box center [523, 425] width 10 height 10
click at [519, 355] on icon at bounding box center [523, 425] width 10 height 10
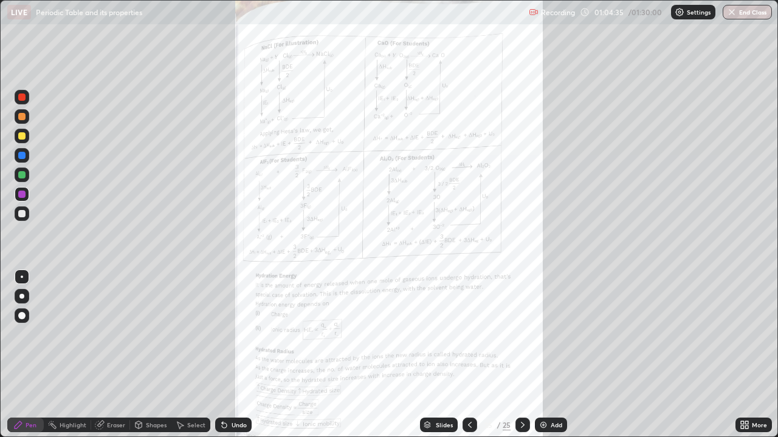
click at [519, 355] on icon at bounding box center [523, 425] width 10 height 10
click at [521, 355] on icon at bounding box center [523, 425] width 10 height 10
click at [520, 355] on icon at bounding box center [523, 425] width 10 height 10
click at [522, 355] on icon at bounding box center [523, 425] width 10 height 10
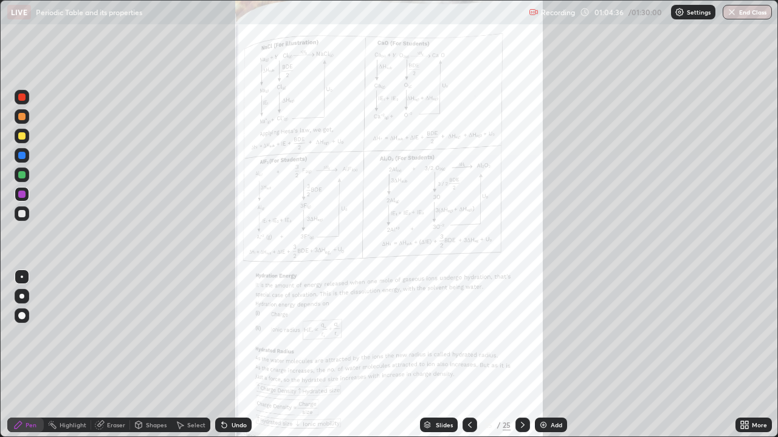
click at [522, 355] on icon at bounding box center [523, 425] width 10 height 10
click at [468, 355] on icon at bounding box center [470, 425] width 10 height 10
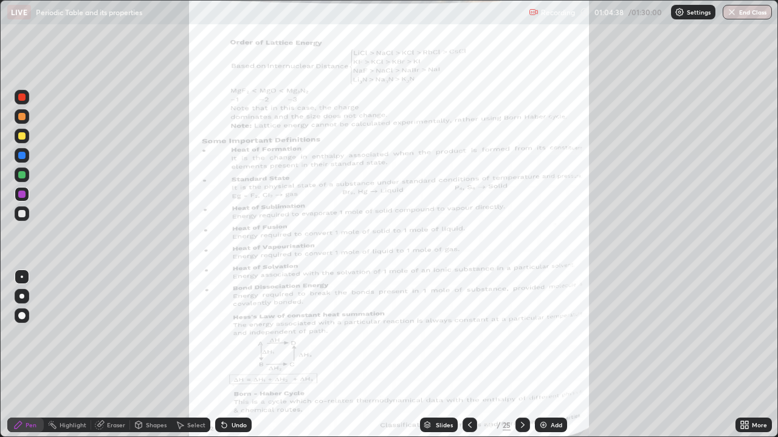
click at [474, 355] on div at bounding box center [469, 425] width 15 height 15
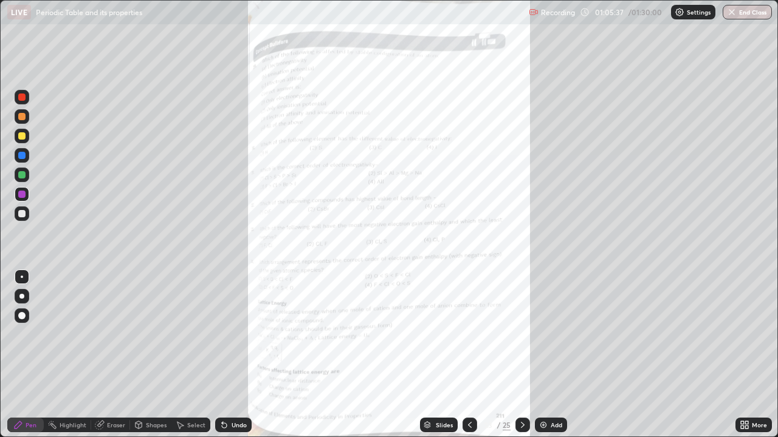
click at [545, 355] on div "Add" at bounding box center [551, 425] width 32 height 15
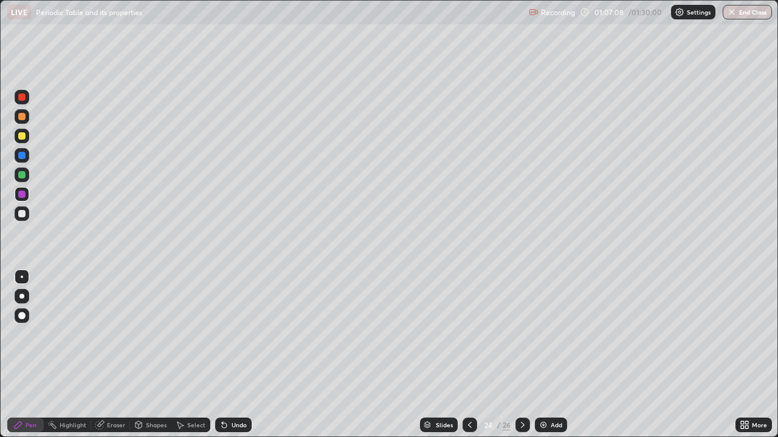
click at [27, 141] on div at bounding box center [22, 136] width 15 height 15
click at [27, 140] on div at bounding box center [22, 136] width 15 height 15
click at [21, 174] on div at bounding box center [21, 174] width 7 height 7
click at [20, 196] on div at bounding box center [21, 194] width 7 height 7
click at [553, 355] on div "Add" at bounding box center [556, 425] width 12 height 6
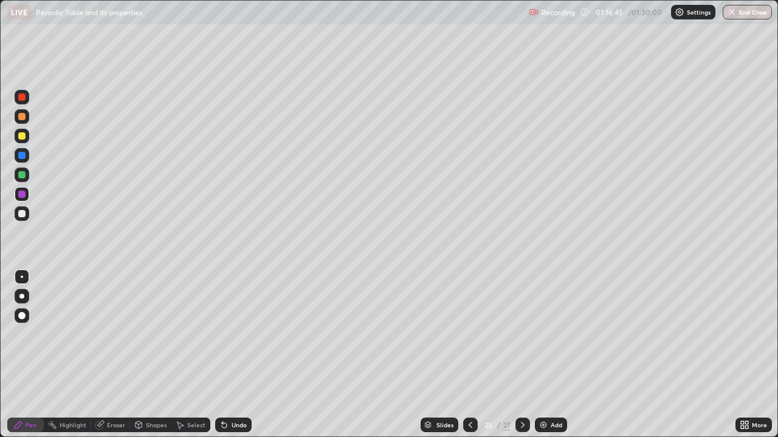
click at [16, 174] on div at bounding box center [22, 175] width 15 height 15
click at [468, 355] on icon at bounding box center [470, 425] width 10 height 10
click at [521, 355] on icon at bounding box center [523, 425] width 10 height 10
click at [468, 355] on icon at bounding box center [470, 425] width 10 height 10
click at [521, 355] on icon at bounding box center [523, 425] width 10 height 10
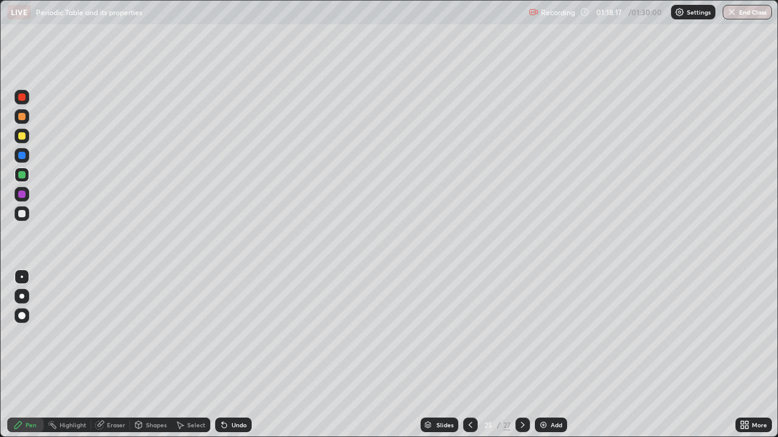
click at [468, 355] on icon at bounding box center [470, 425] width 4 height 6
click at [522, 355] on icon at bounding box center [523, 425] width 10 height 10
click at [15, 211] on div at bounding box center [22, 214] width 15 height 15
click at [0, 29] on div "Setting up your live class" at bounding box center [389, 218] width 778 height 437
click at [747, 14] on button "End Class" at bounding box center [747, 12] width 48 height 15
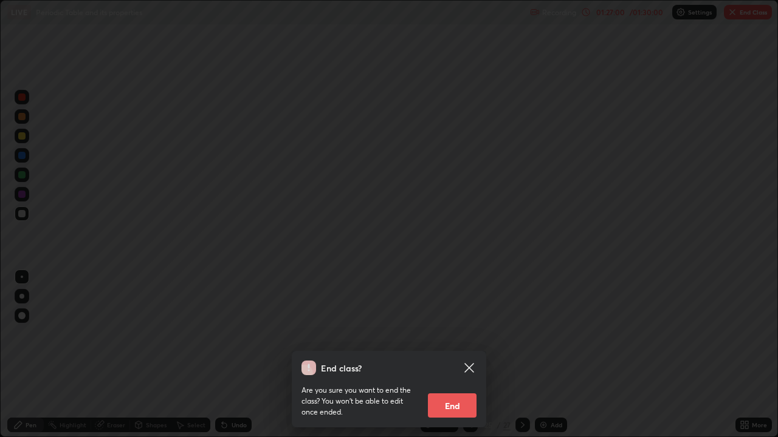
click at [454, 355] on button "End" at bounding box center [452, 406] width 49 height 24
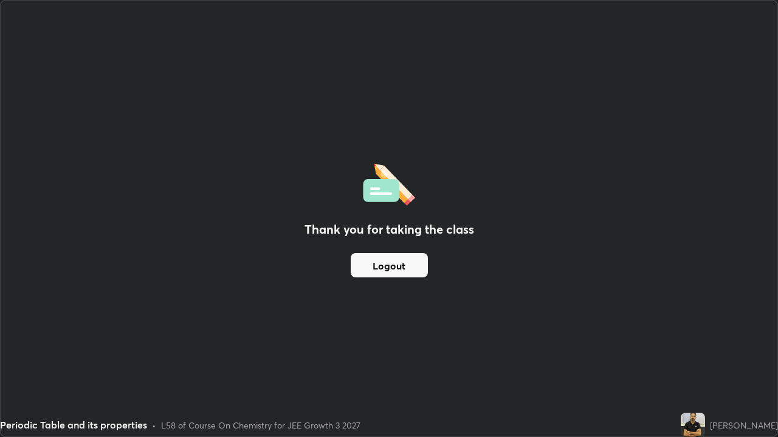
click at [384, 265] on button "Logout" at bounding box center [389, 265] width 77 height 24
